Goal: Transaction & Acquisition: Book appointment/travel/reservation

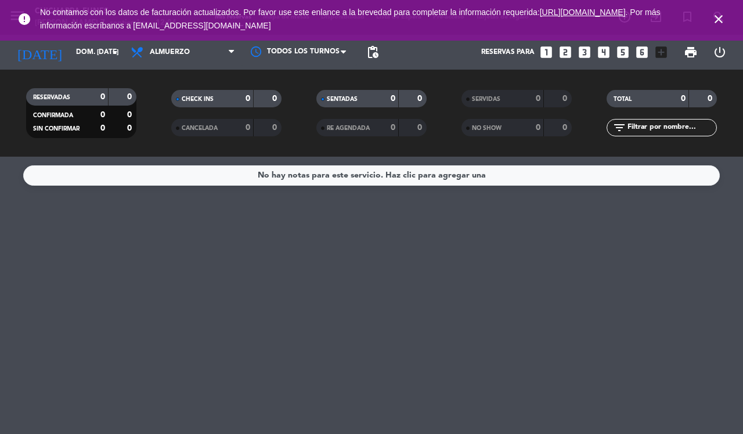
click at [719, 16] on icon "close" at bounding box center [719, 19] width 14 height 14
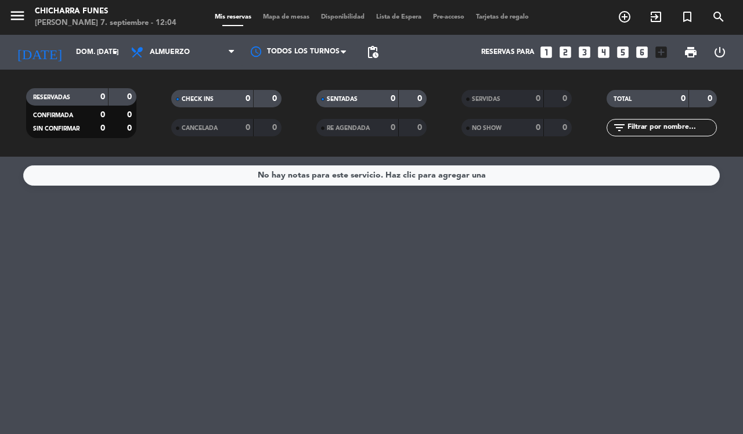
click at [602, 52] on icon "looks_4" at bounding box center [603, 52] width 15 height 15
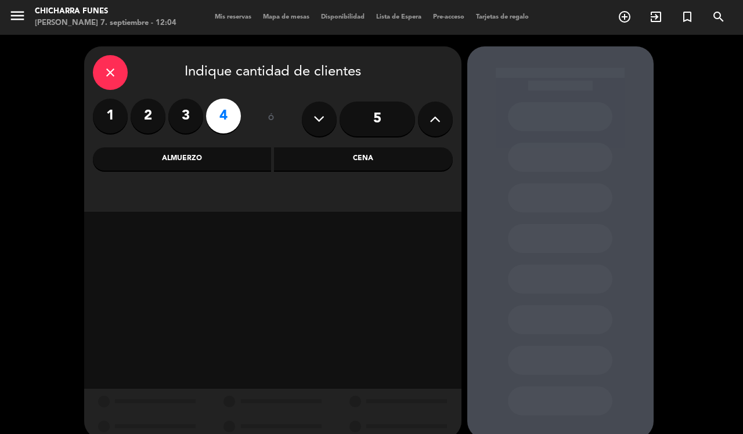
click at [225, 154] on div "Almuerzo" at bounding box center [182, 159] width 179 height 23
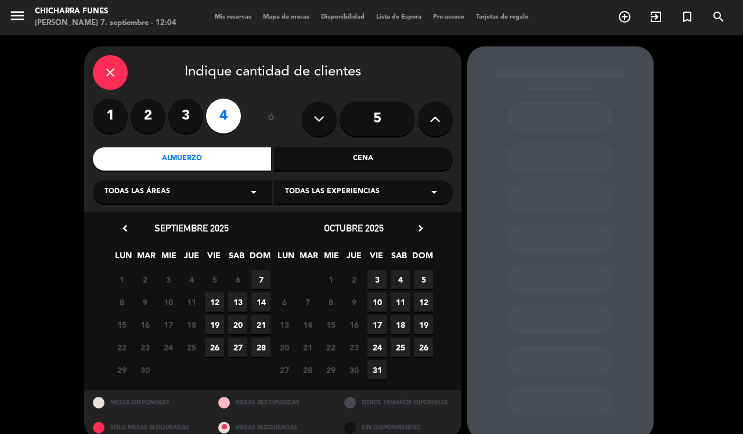
click at [260, 275] on span "7" at bounding box center [260, 279] width 19 height 19
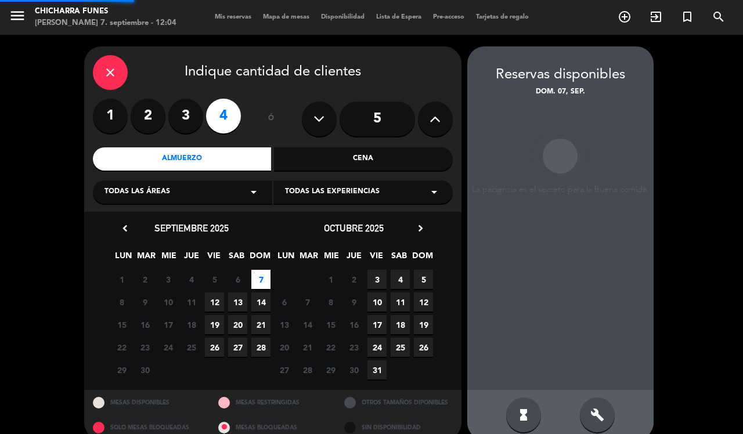
scroll to position [16, 0]
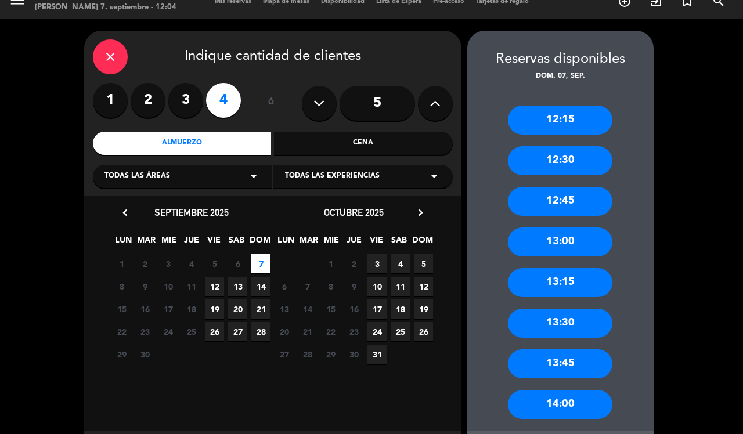
click at [529, 238] on div "13:00" at bounding box center [560, 242] width 105 height 29
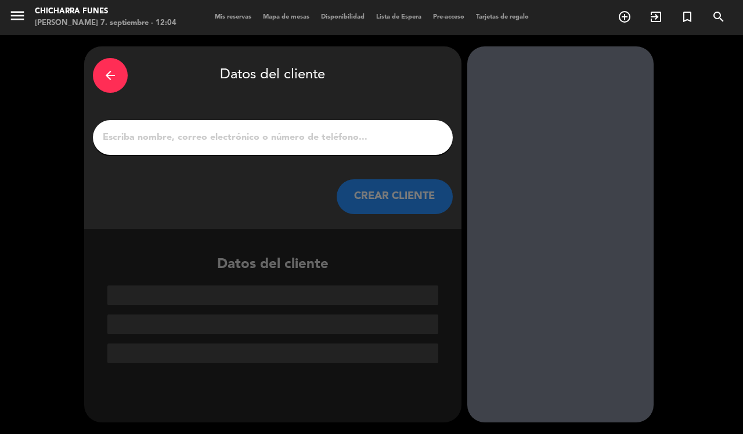
scroll to position [0, 0]
click at [327, 123] on div at bounding box center [273, 137] width 360 height 35
click at [326, 134] on input "1" at bounding box center [273, 138] width 343 height 16
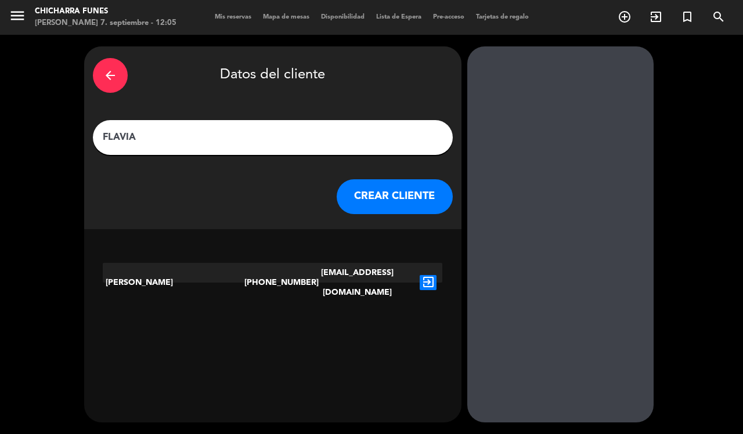
type input "FLAVIA"
click at [391, 184] on button "CREAR CLIENTE" at bounding box center [395, 196] width 116 height 35
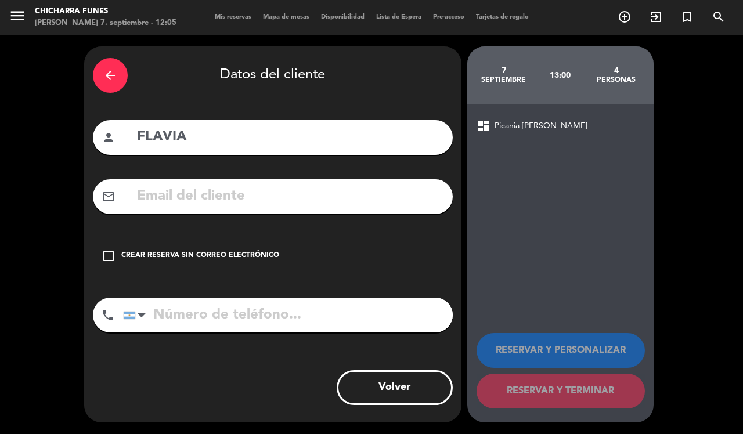
click at [110, 253] on icon "check_box_outline_blank" at bounding box center [109, 256] width 14 height 14
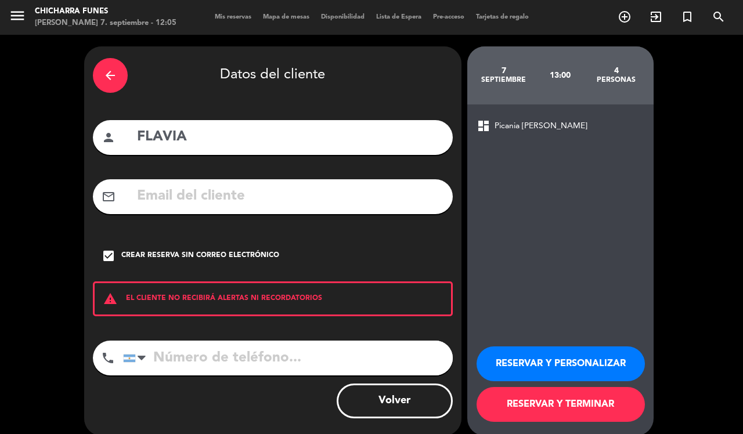
click at [168, 360] on input "tel" at bounding box center [288, 358] width 330 height 35
type input "3415018602"
click at [520, 367] on button "RESERVAR Y PERSONALIZAR" at bounding box center [561, 364] width 168 height 35
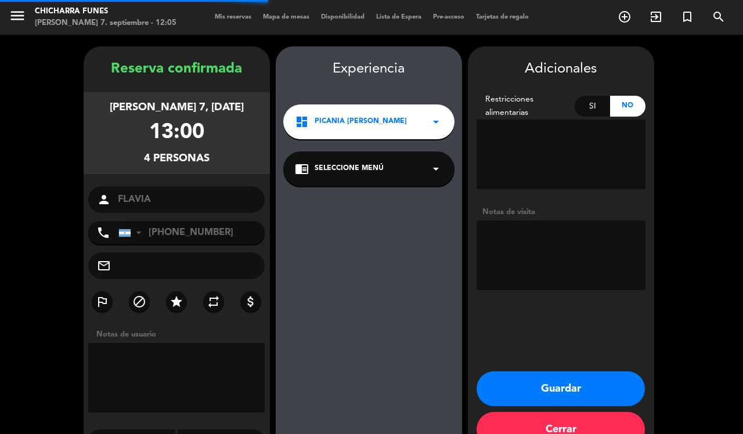
scroll to position [30, 0]
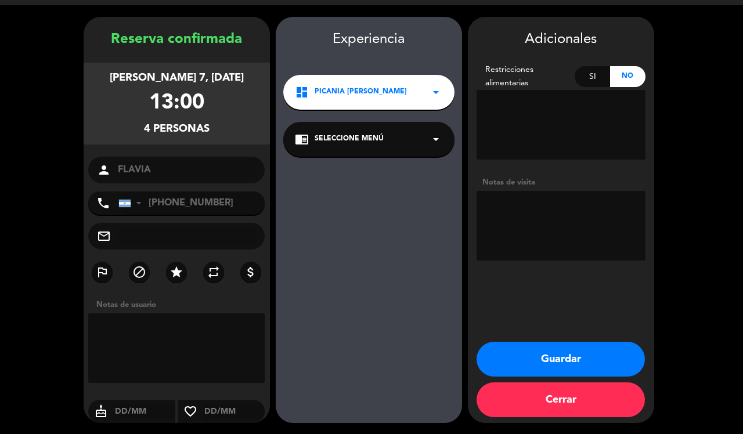
click at [549, 357] on button "Guardar" at bounding box center [561, 359] width 168 height 35
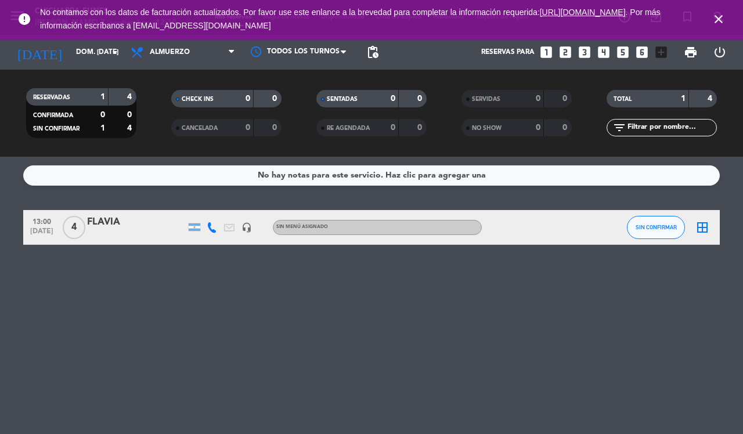
click at [564, 49] on icon "looks_two" at bounding box center [565, 52] width 15 height 15
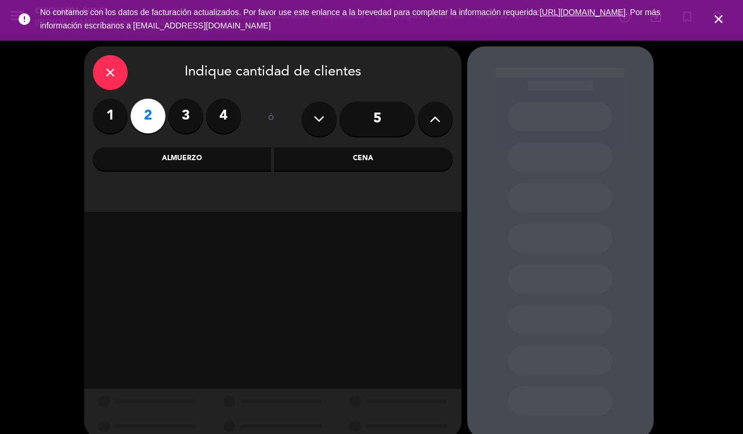
click at [207, 155] on div "Almuerzo" at bounding box center [182, 159] width 179 height 23
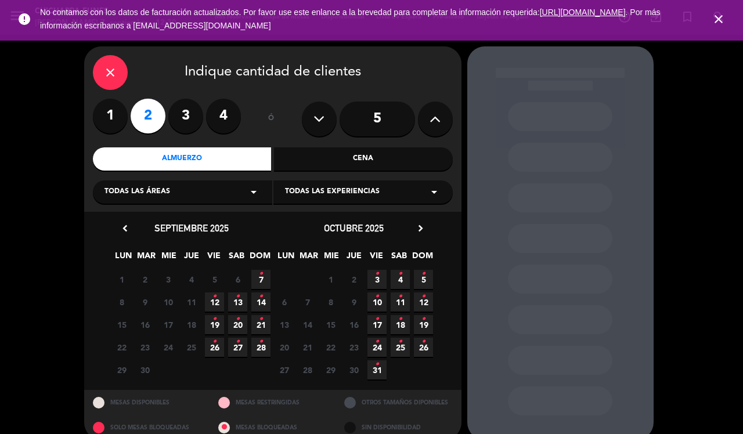
click at [261, 281] on icon "•" at bounding box center [261, 274] width 4 height 19
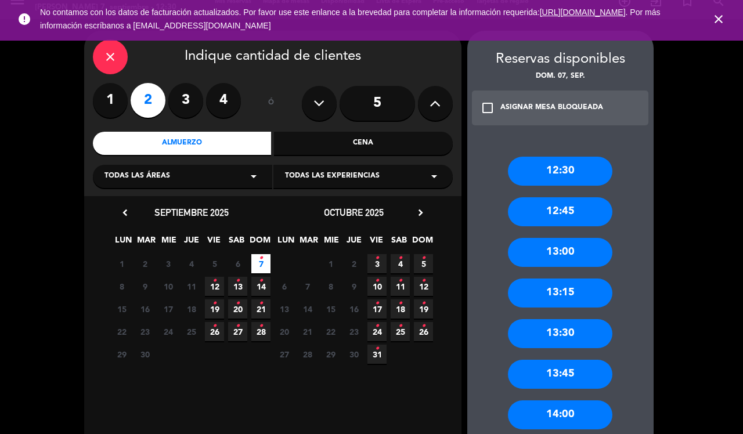
click at [562, 244] on div "13:00" at bounding box center [560, 252] width 105 height 29
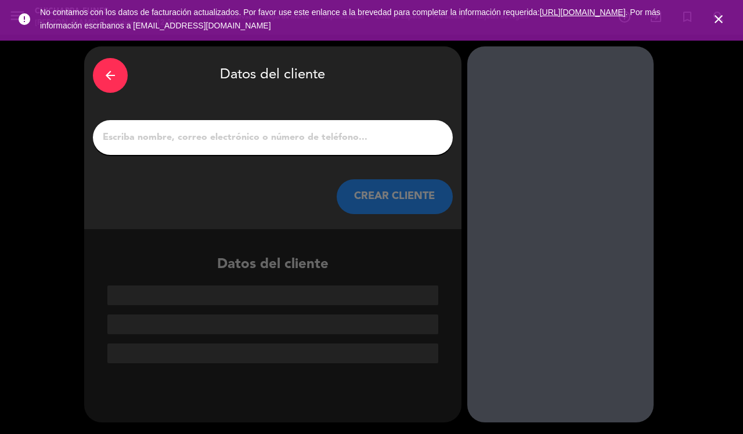
scroll to position [0, 0]
click at [218, 138] on input "1" at bounding box center [273, 138] width 343 height 16
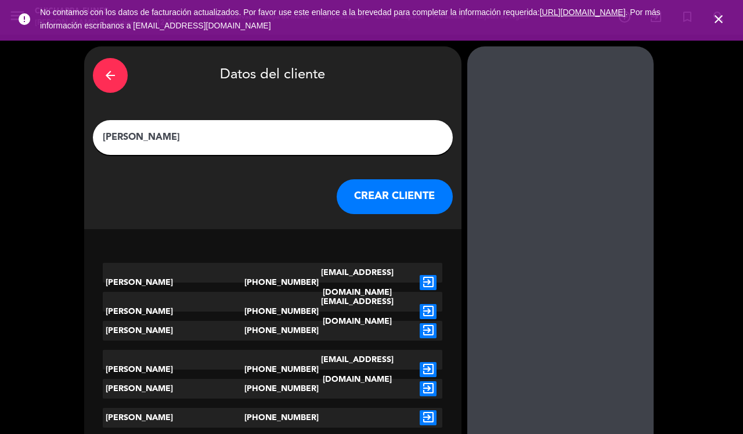
type input "[PERSON_NAME]"
click at [427, 195] on button "CREAR CLIENTE" at bounding box center [395, 196] width 116 height 35
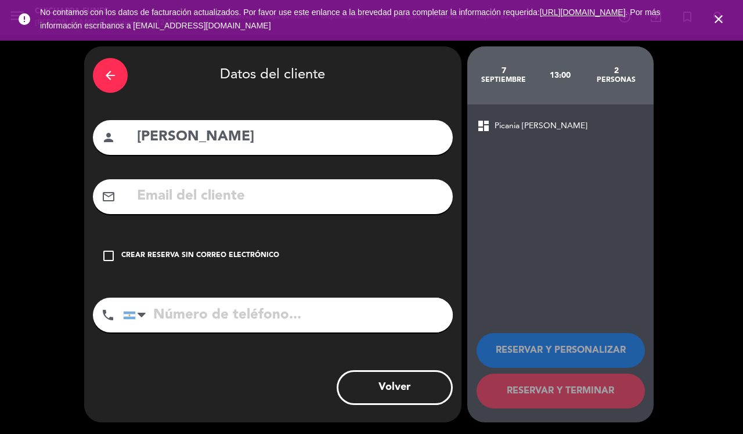
click at [108, 251] on icon "check_box_outline_blank" at bounding box center [109, 256] width 14 height 14
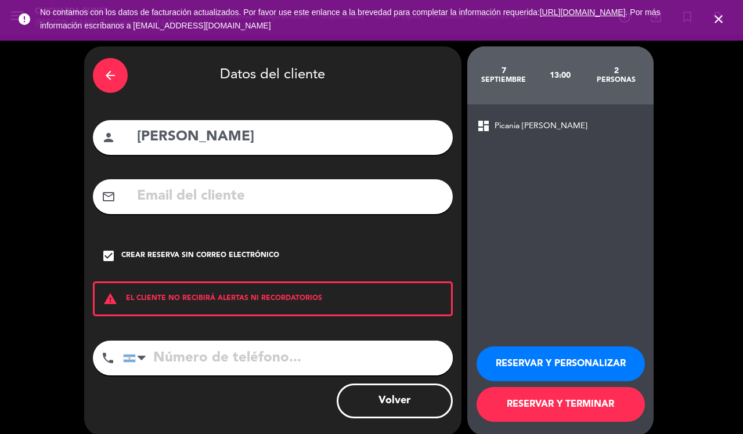
click at [225, 359] on input "tel" at bounding box center [288, 358] width 330 height 35
type input "3464440148"
click at [575, 353] on button "RESERVAR Y PERSONALIZAR" at bounding box center [561, 364] width 168 height 35
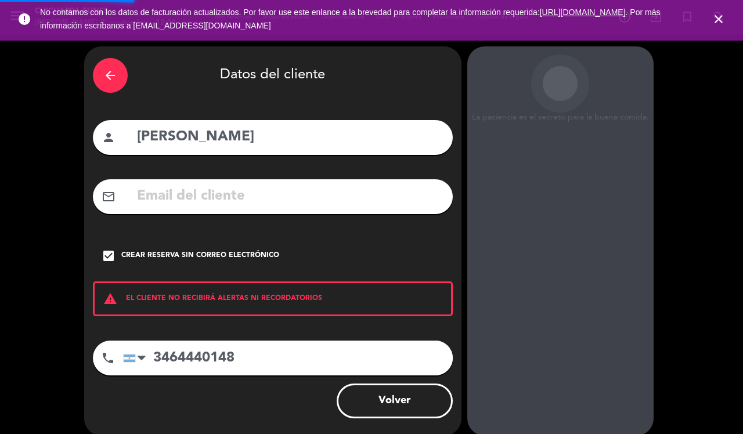
scroll to position [30, 0]
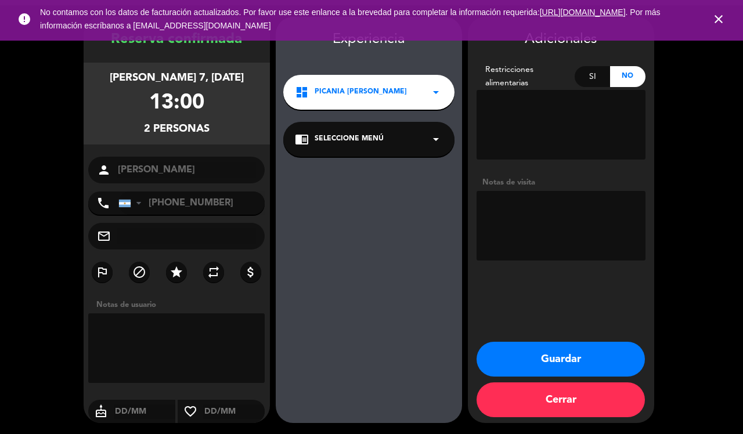
click at [564, 354] on button "Guardar" at bounding box center [561, 359] width 168 height 35
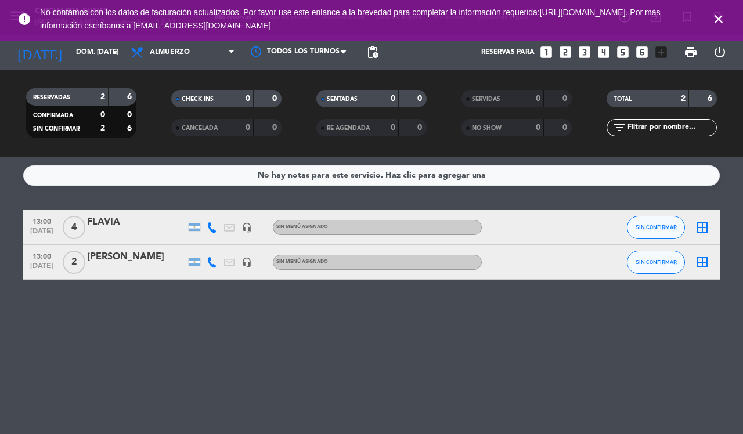
click at [720, 19] on icon "close" at bounding box center [719, 19] width 14 height 14
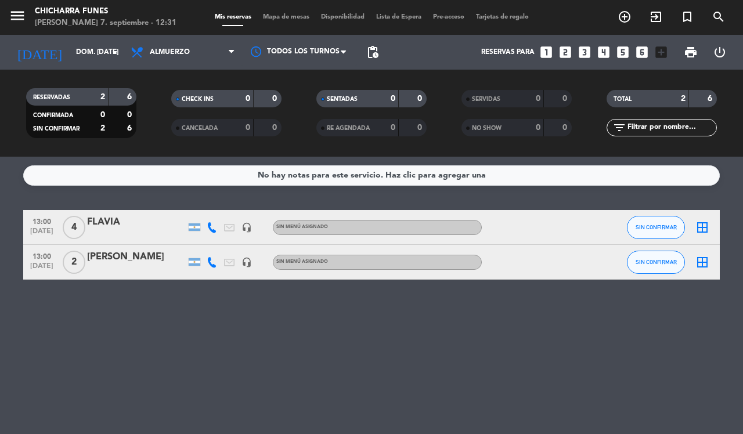
click at [498, 366] on div "No hay notas para este servicio. Haz clic para agregar una 13:00 [DATE] 4 FLAVI…" at bounding box center [371, 296] width 743 height 278
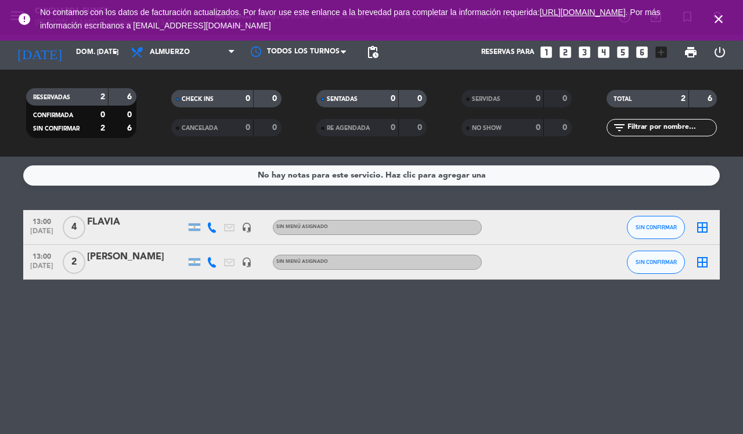
click at [247, 332] on div "No hay notas para este servicio. Haz clic para agregar una 13:00 [DATE] 4 FLAVI…" at bounding box center [371, 296] width 743 height 278
click at [181, 332] on div "No hay notas para este servicio. Haz clic para agregar una 13:00 [DATE] 4 FLAVI…" at bounding box center [371, 296] width 743 height 278
click at [197, 379] on div "No hay notas para este servicio. Haz clic para agregar una 13:00 [DATE] 4 FLAVI…" at bounding box center [371, 296] width 743 height 278
